Goal: Task Accomplishment & Management: Use online tool/utility

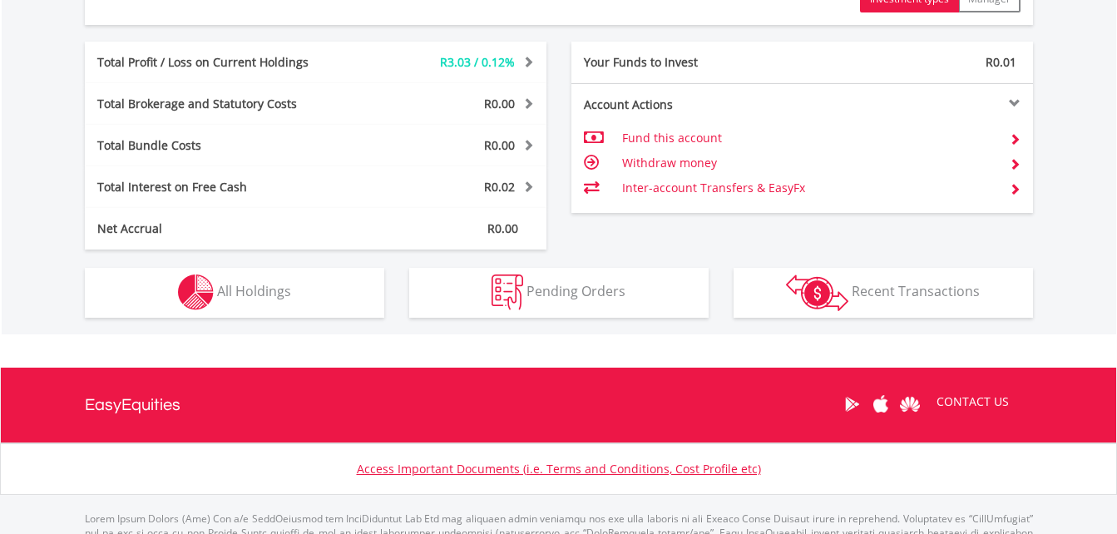
scroll to position [833, 0]
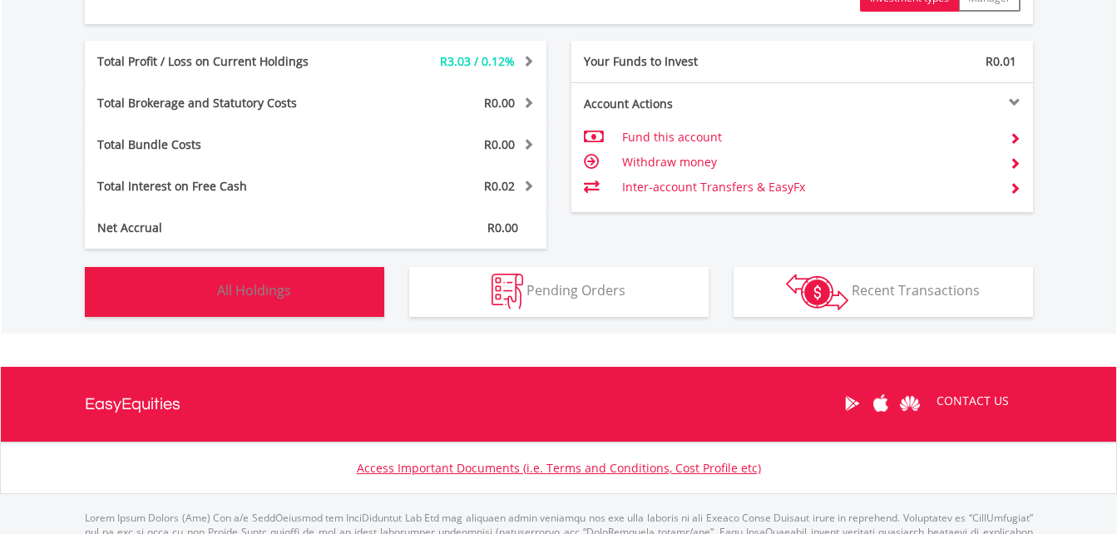
click at [154, 289] on button "Holdings All Holdings" at bounding box center [234, 292] width 299 height 50
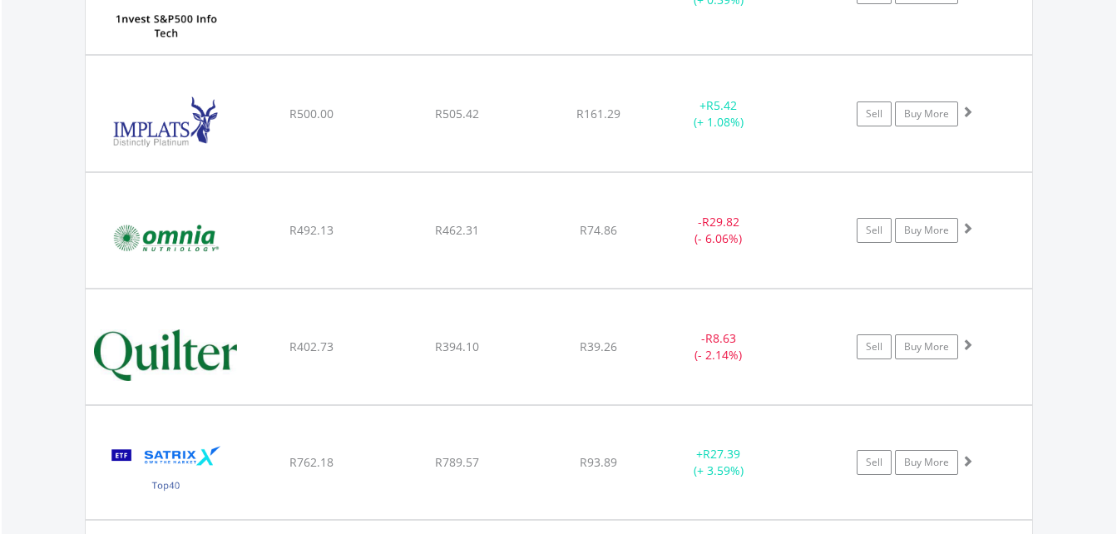
scroll to position [1355, 0]
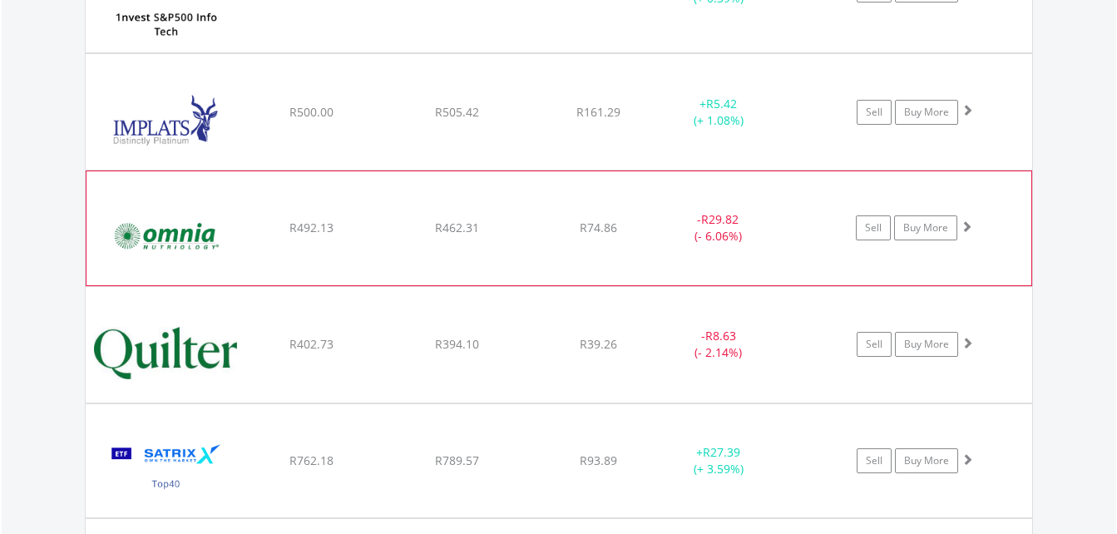
click at [969, 229] on span at bounding box center [966, 226] width 12 height 12
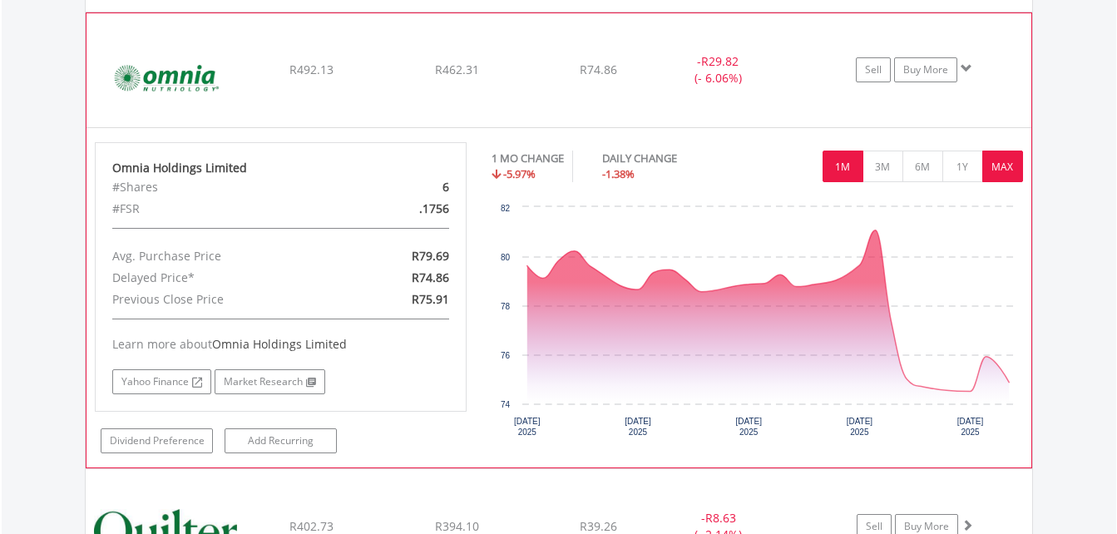
scroll to position [1513, 0]
click at [966, 71] on span at bounding box center [966, 68] width 12 height 12
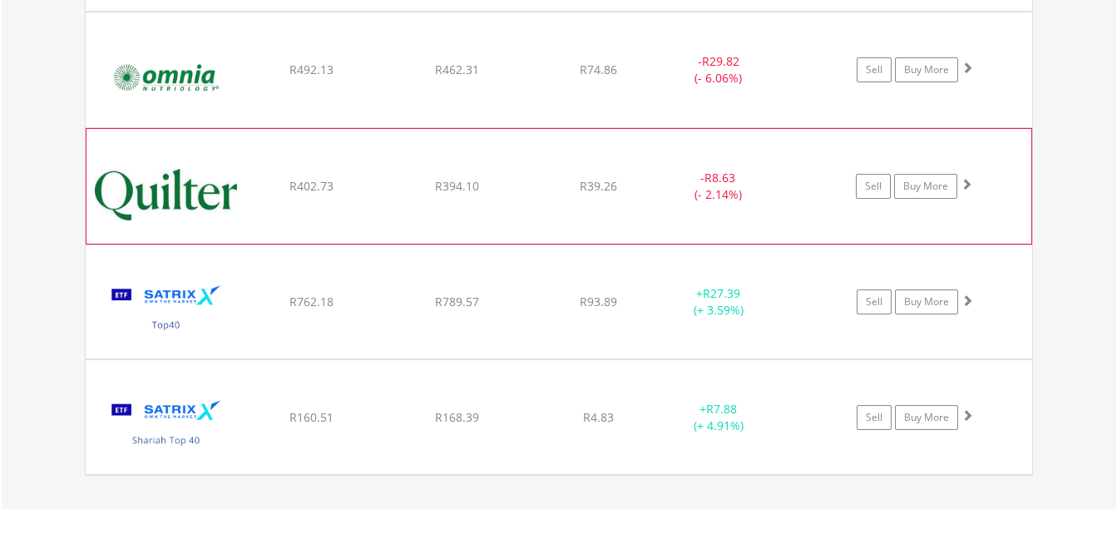
click at [970, 187] on span at bounding box center [966, 184] width 12 height 12
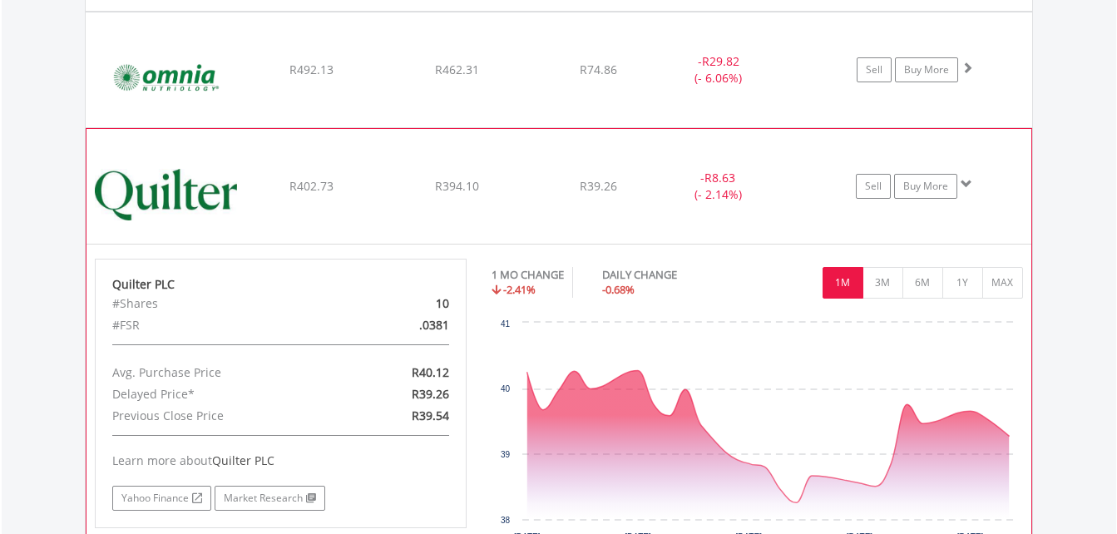
click at [970, 187] on span at bounding box center [966, 184] width 12 height 12
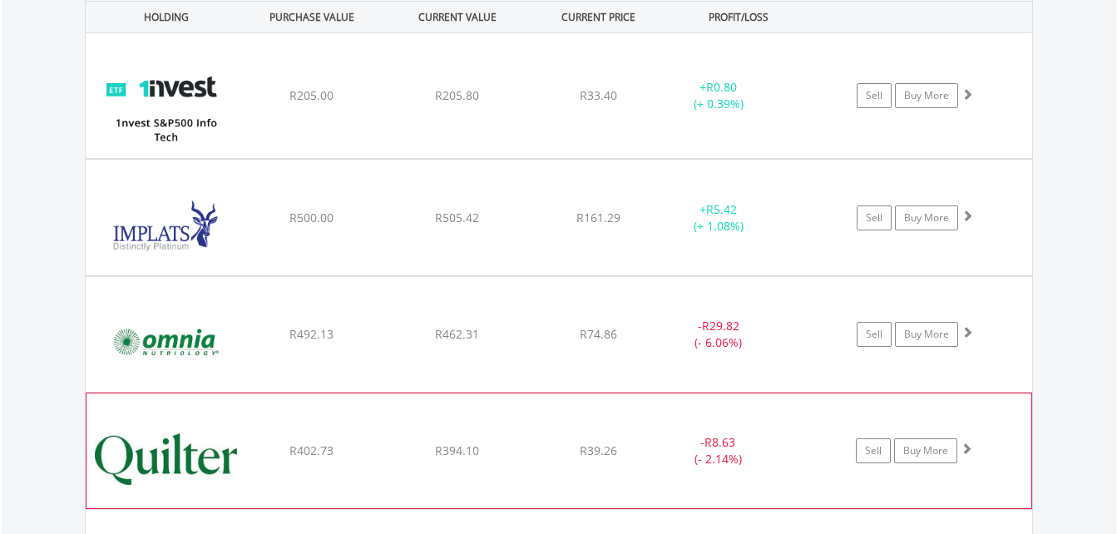
scroll to position [1248, 0]
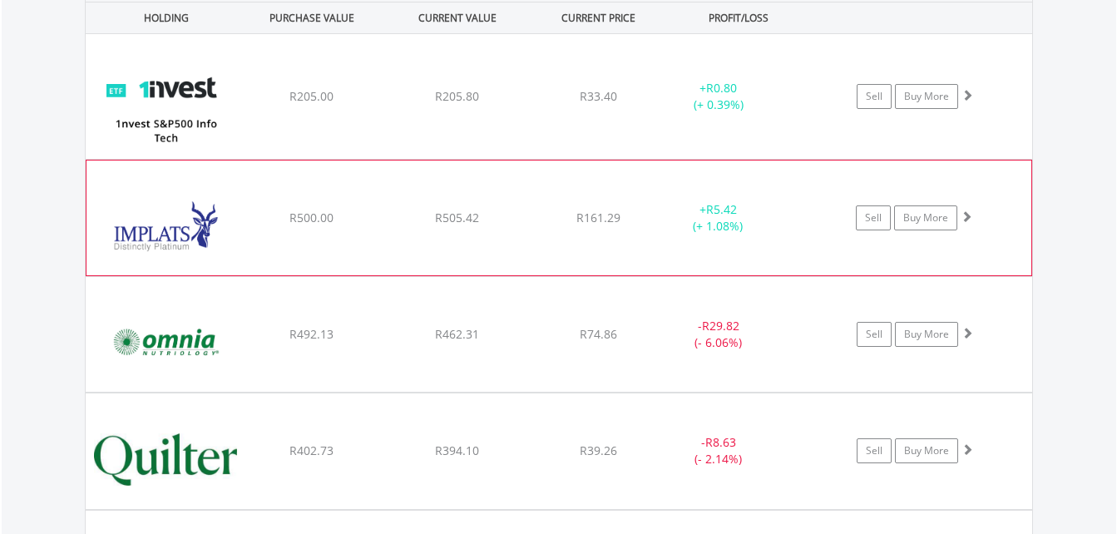
click at [968, 217] on span at bounding box center [966, 216] width 12 height 12
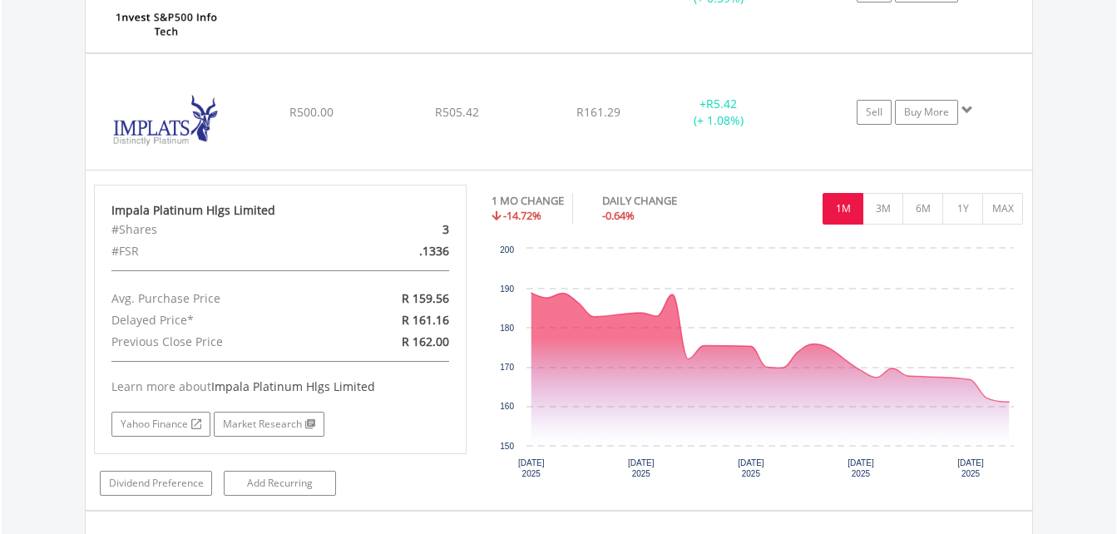
scroll to position [1355, 0]
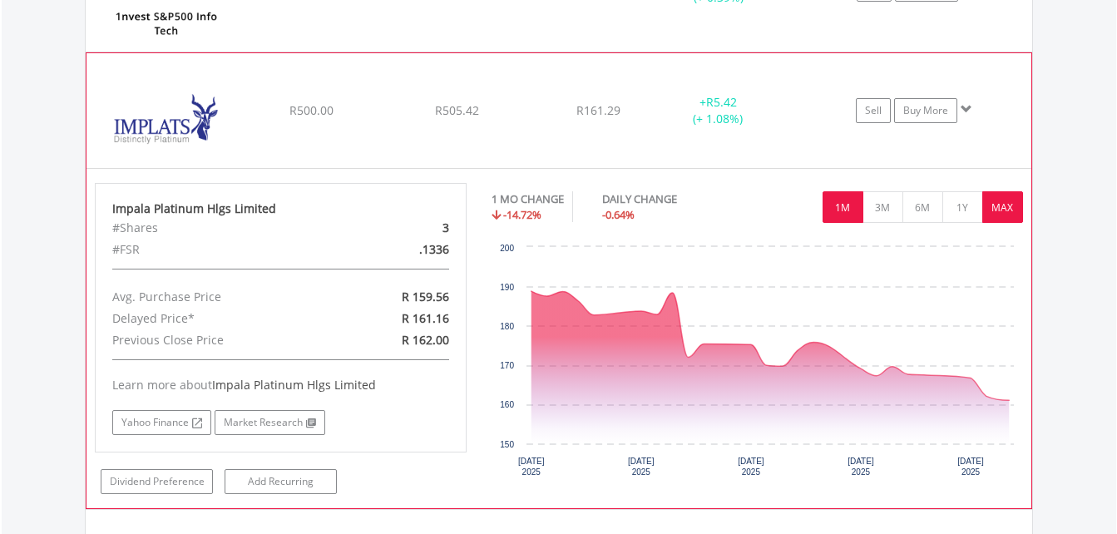
click at [993, 216] on button "MAX" at bounding box center [1002, 207] width 41 height 32
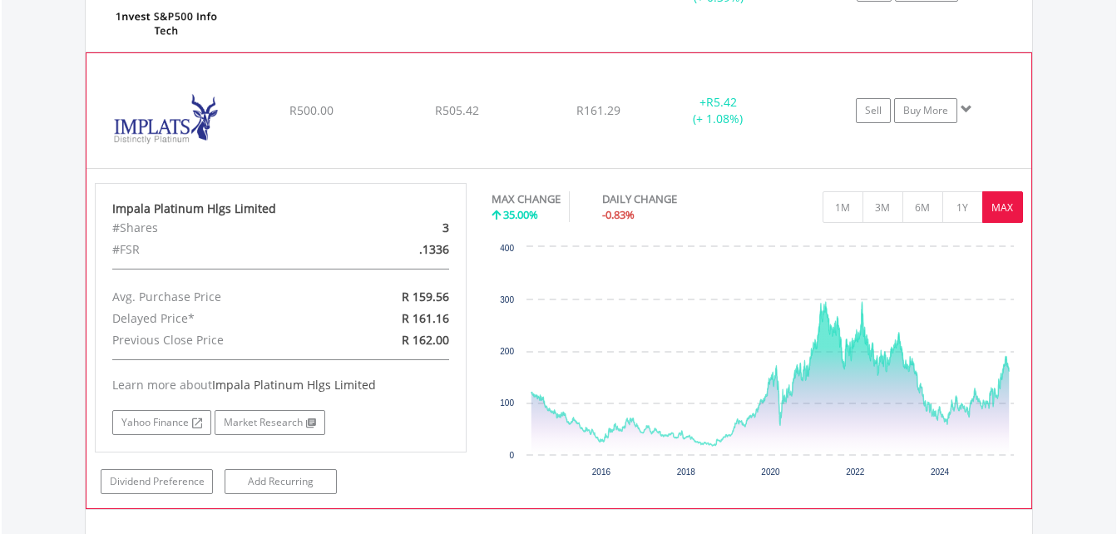
click at [964, 106] on span at bounding box center [966, 109] width 12 height 12
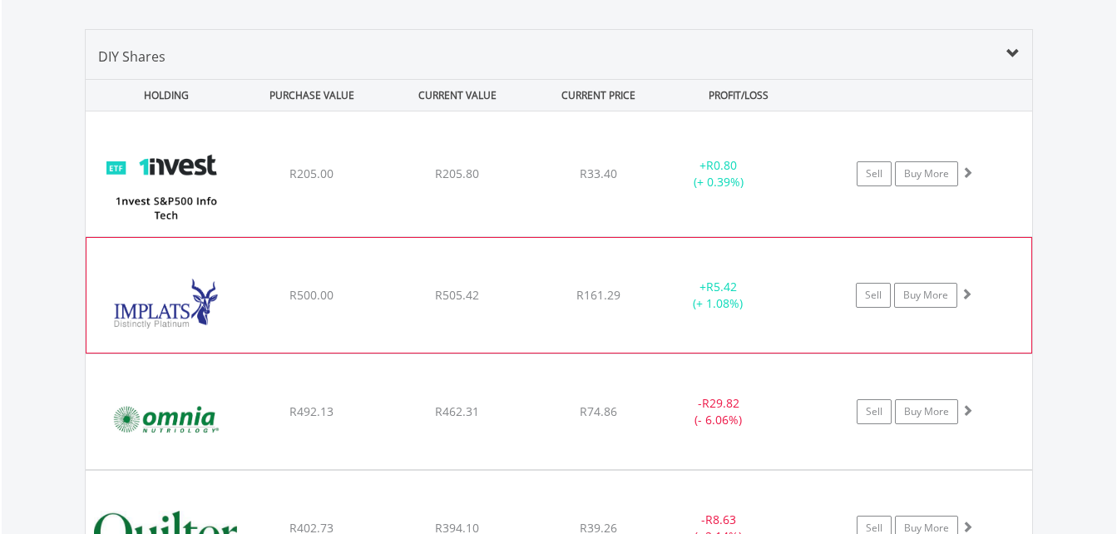
scroll to position [1170, 0]
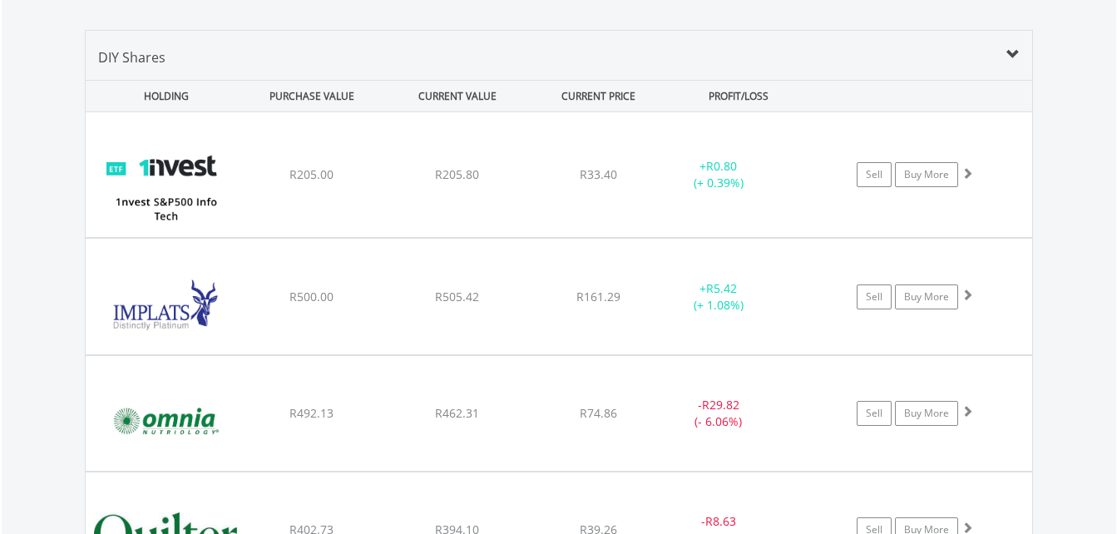
click at [1014, 57] on span at bounding box center [1012, 54] width 13 height 13
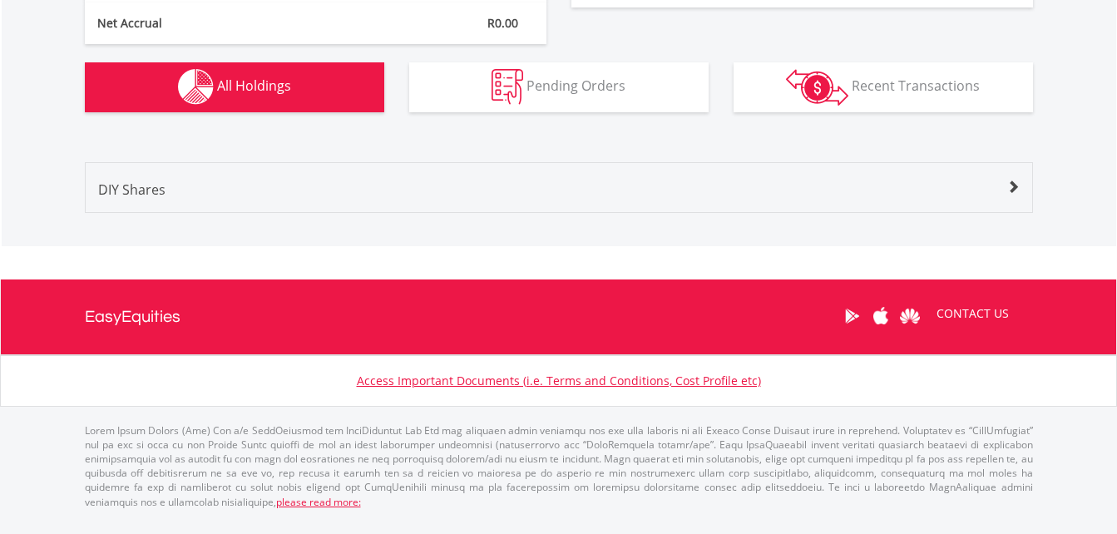
scroll to position [1024, 0]
